Goal: Information Seeking & Learning: Learn about a topic

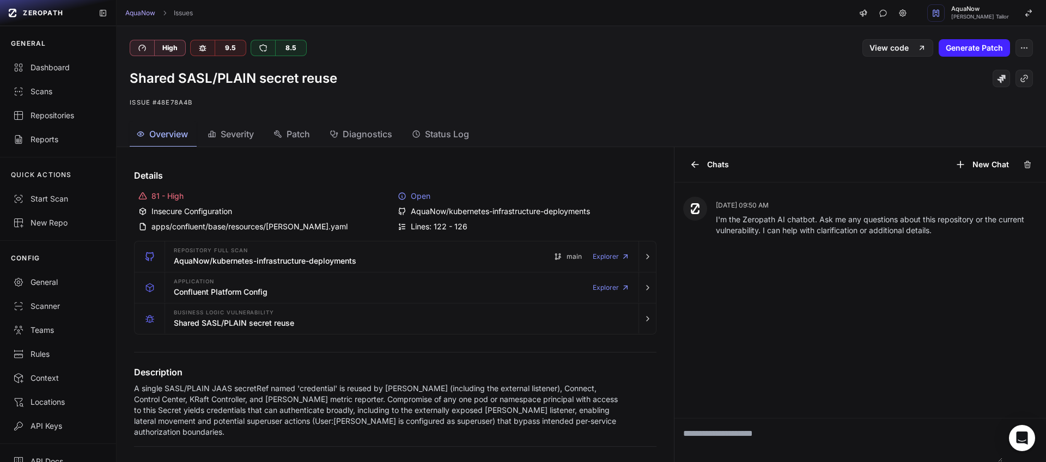
scroll to position [386, 0]
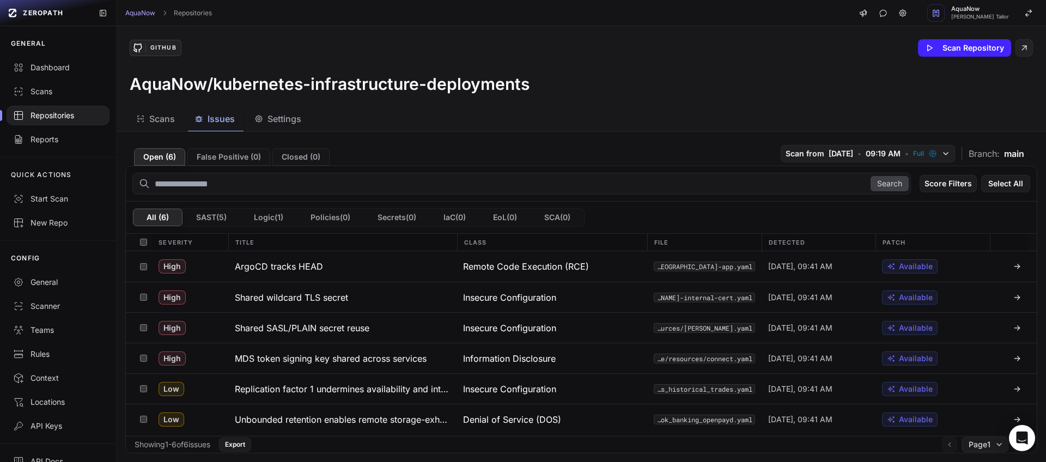
click at [149, 119] on div "Scans" at bounding box center [155, 118] width 39 height 13
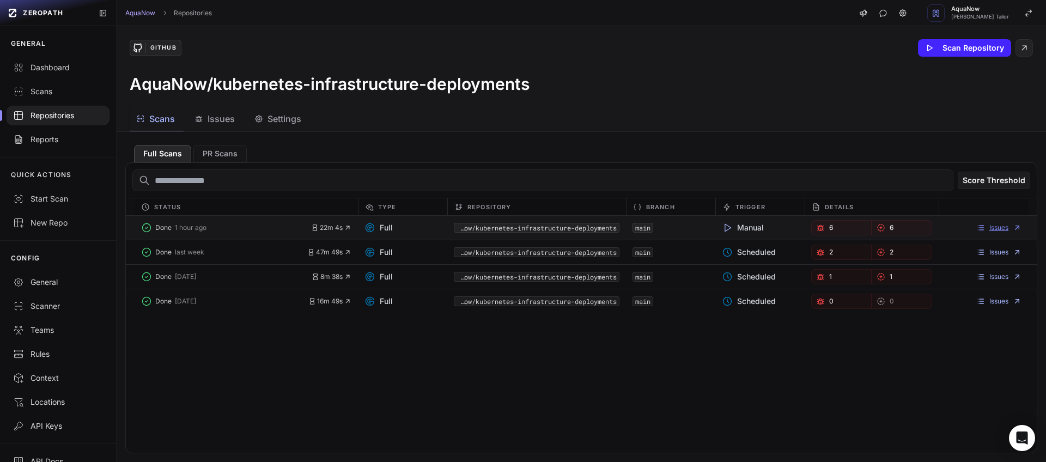
click at [990, 228] on link "Issues" at bounding box center [998, 227] width 45 height 9
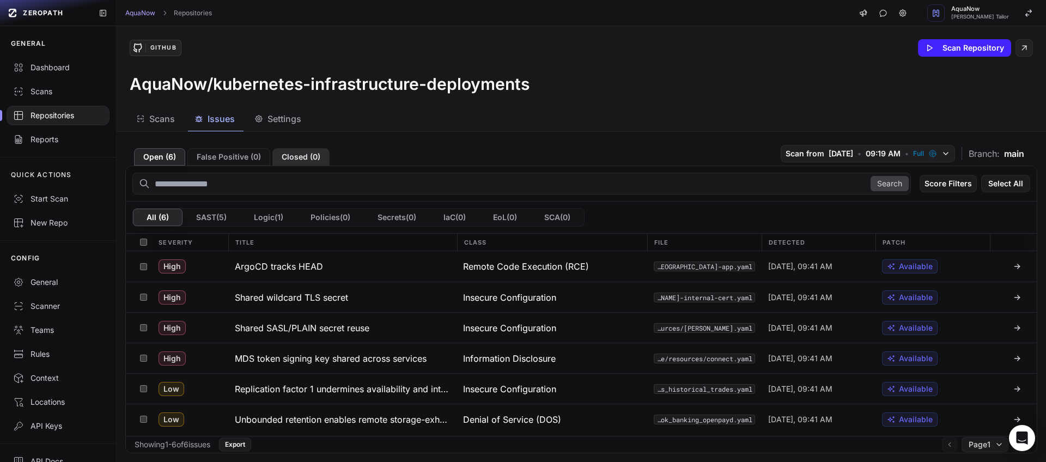
click at [308, 151] on button "Closed ( 0 )" at bounding box center [300, 156] width 57 height 17
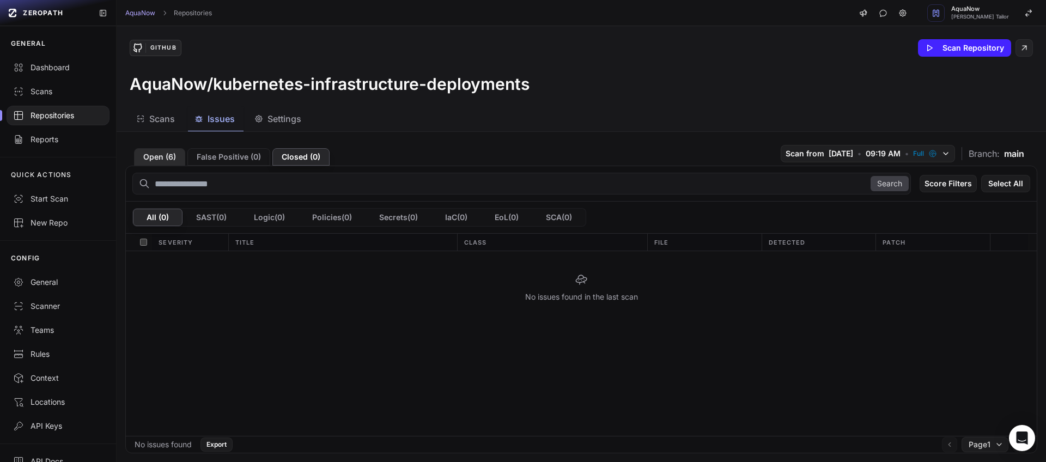
click at [165, 161] on button "Open ( 6 )" at bounding box center [159, 156] width 51 height 17
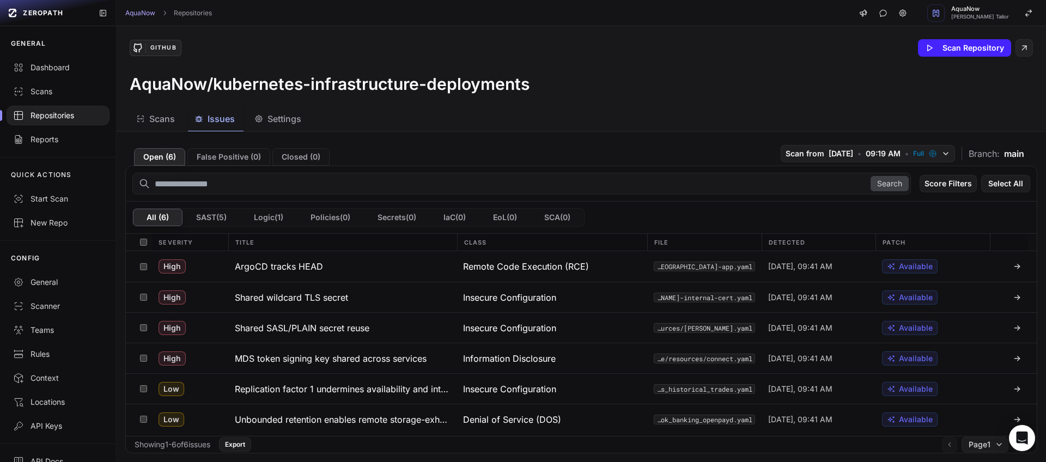
click at [445, 22] on div "AquaNow Repositories AquaNow Dhaval Tailor" at bounding box center [582, 13] width 930 height 26
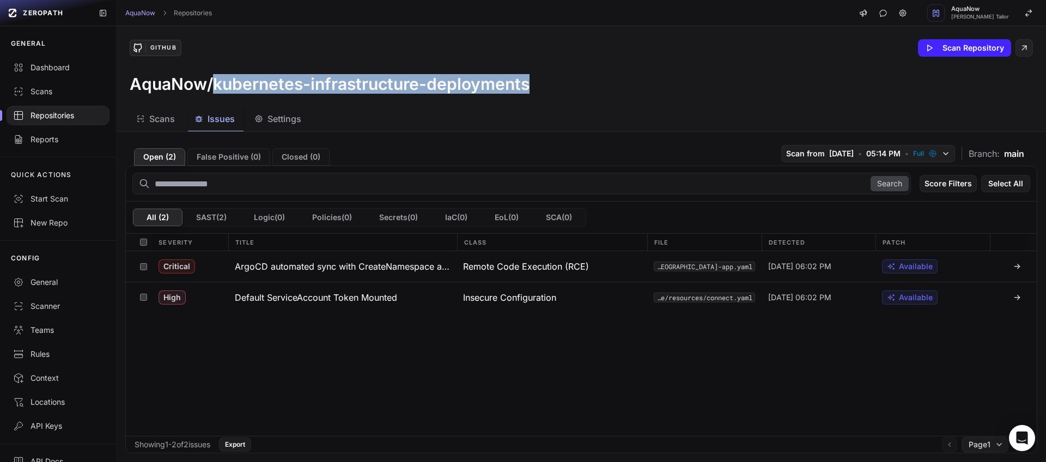
drag, startPoint x: 547, startPoint y: 83, endPoint x: 216, endPoint y: 82, distance: 331.3
click at [216, 82] on div "AquaNow/kubernetes-infrastructure-deployments" at bounding box center [581, 84] width 903 height 20
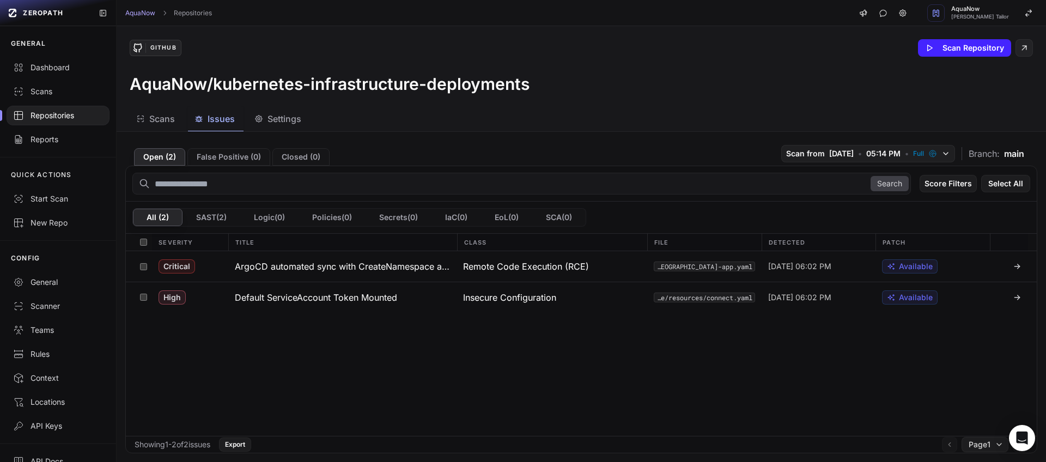
click at [330, 29] on div "GitHub Scan Repository AquaNow/kubernetes-infrastructure-deployments" at bounding box center [582, 66] width 930 height 81
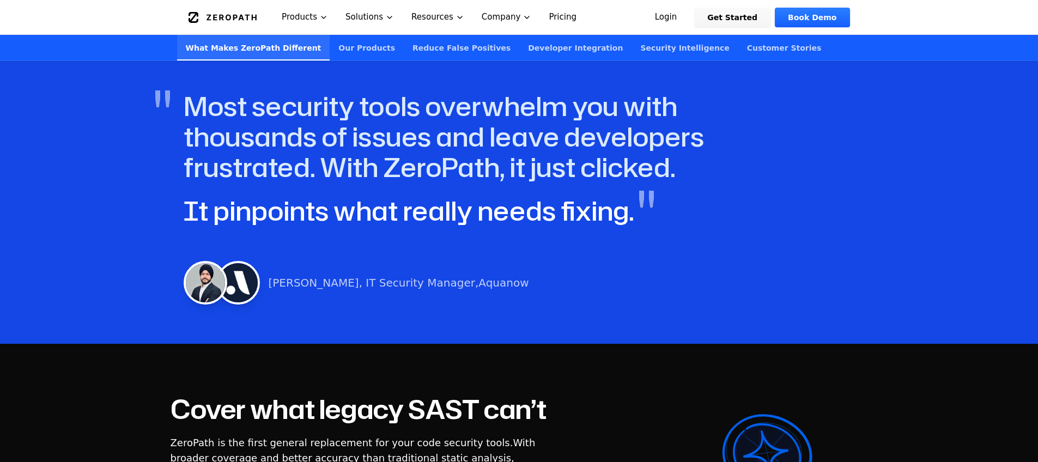
scroll to position [622, 0]
